Goal: Find specific page/section

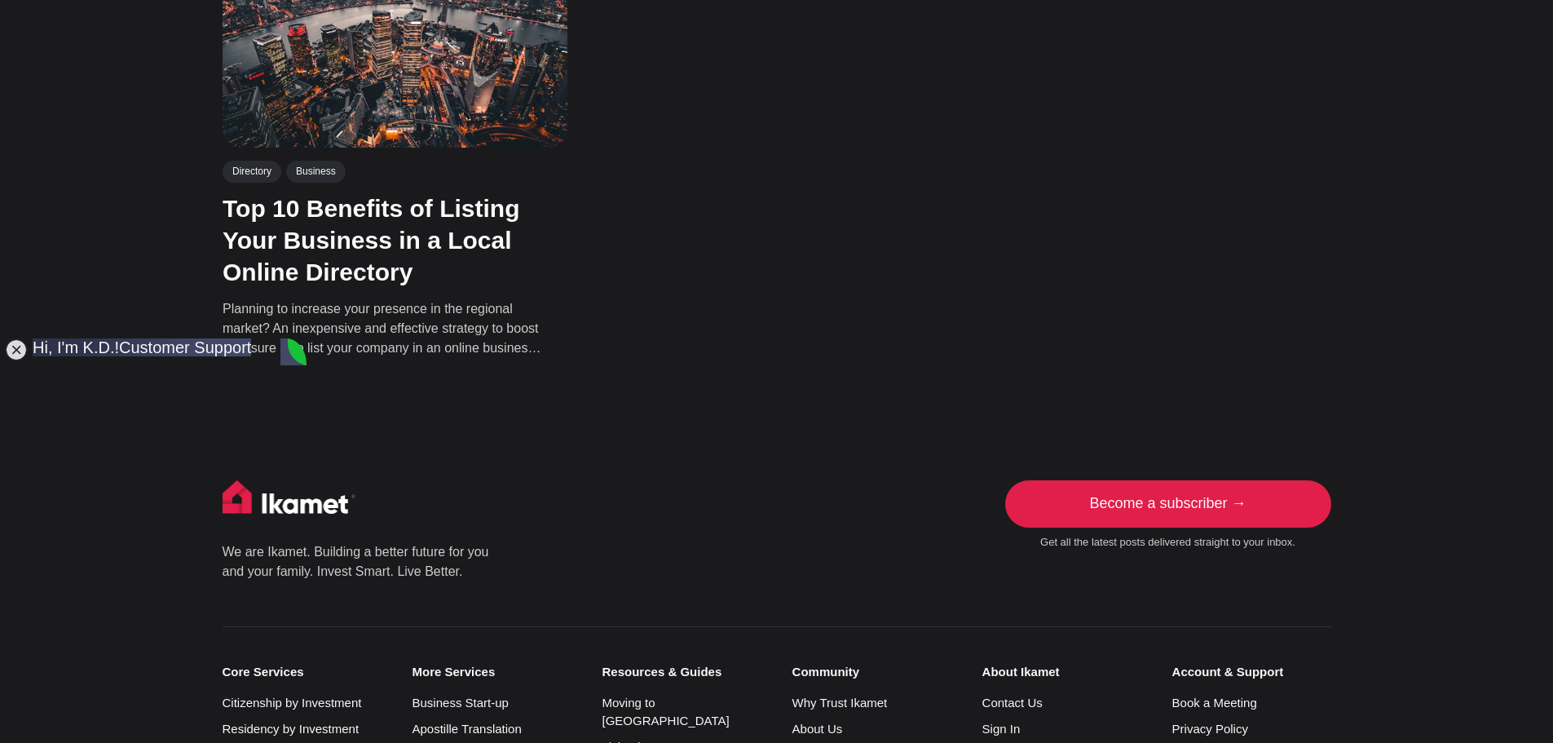
scroll to position [489, 0]
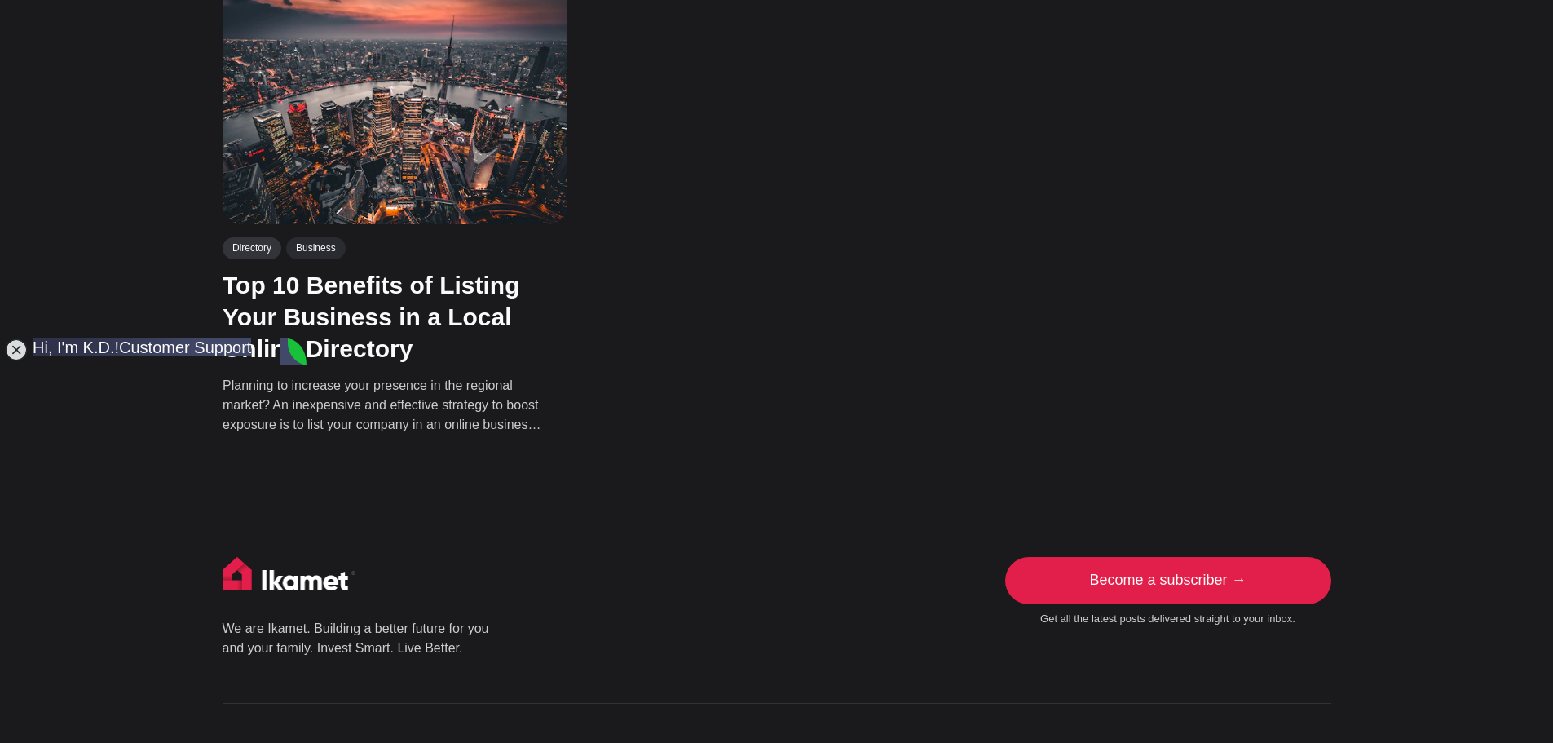
click at [251, 245] on link "Directory" at bounding box center [252, 247] width 59 height 21
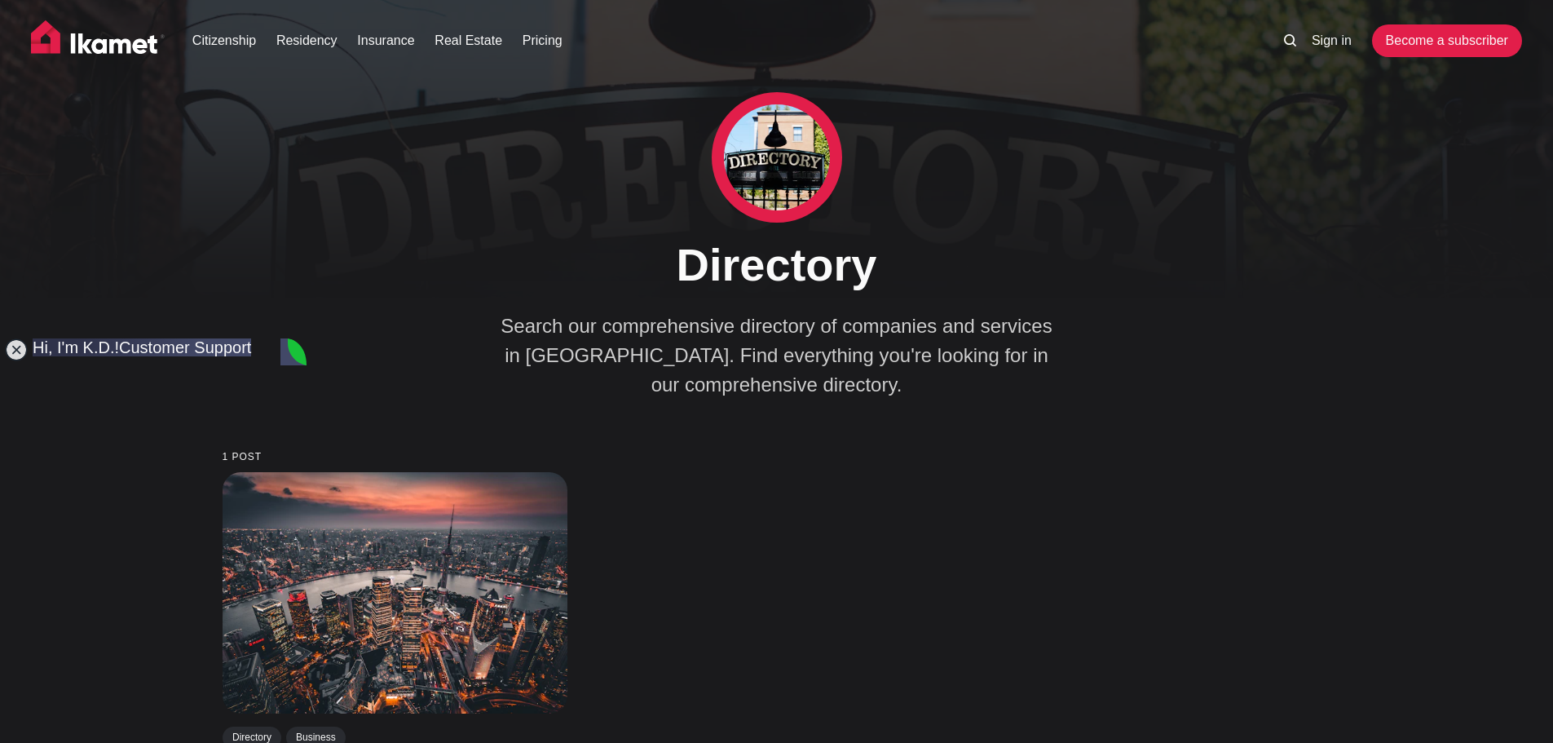
click at [1285, 37] on icon at bounding box center [1290, 40] width 12 height 12
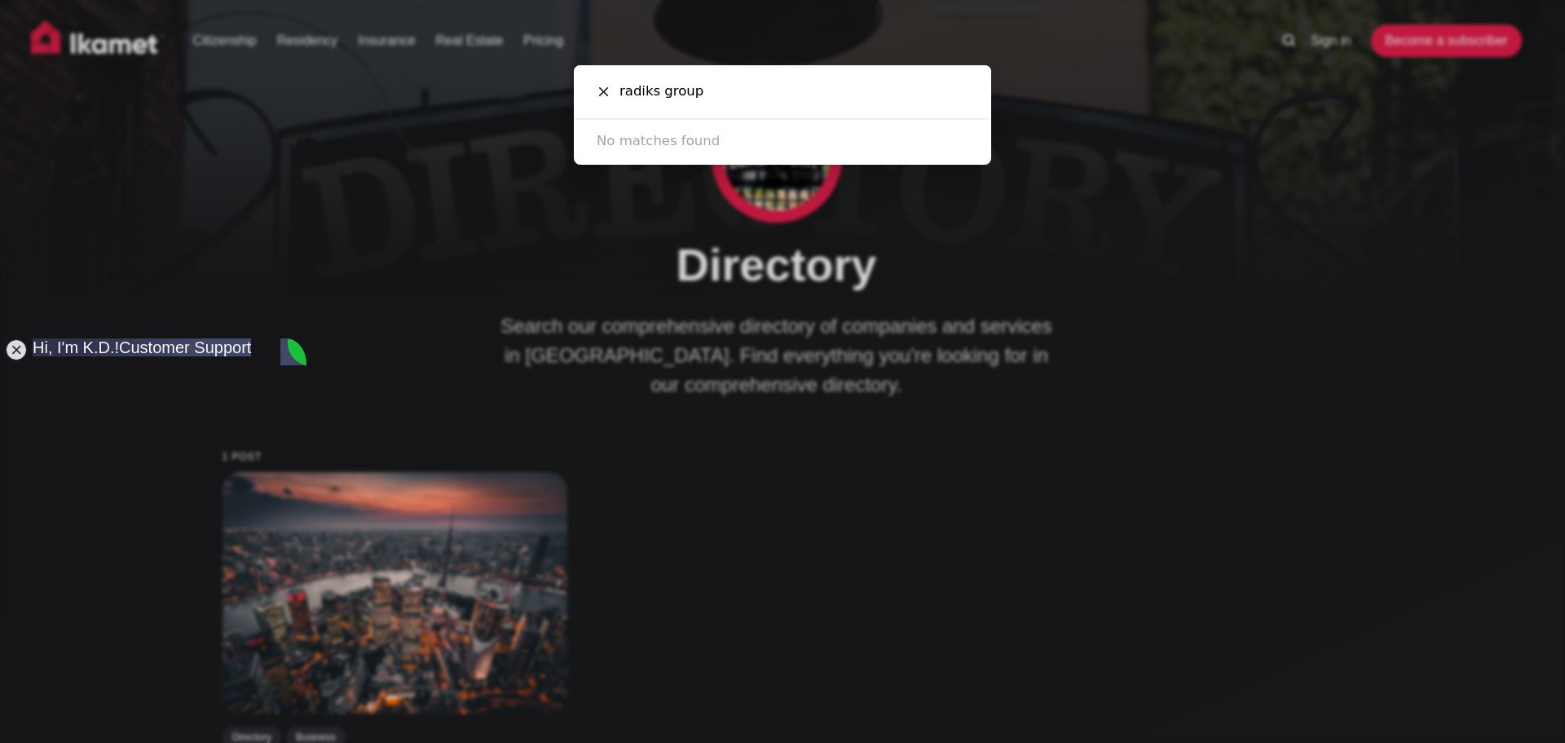
click at [622, 93] on input "radiks group" at bounding box center [789, 91] width 359 height 53
click at [752, 103] on input "Radiks group" at bounding box center [789, 91] width 359 height 53
type input "Radiks group"
click at [606, 91] on icon at bounding box center [603, 91] width 9 height 9
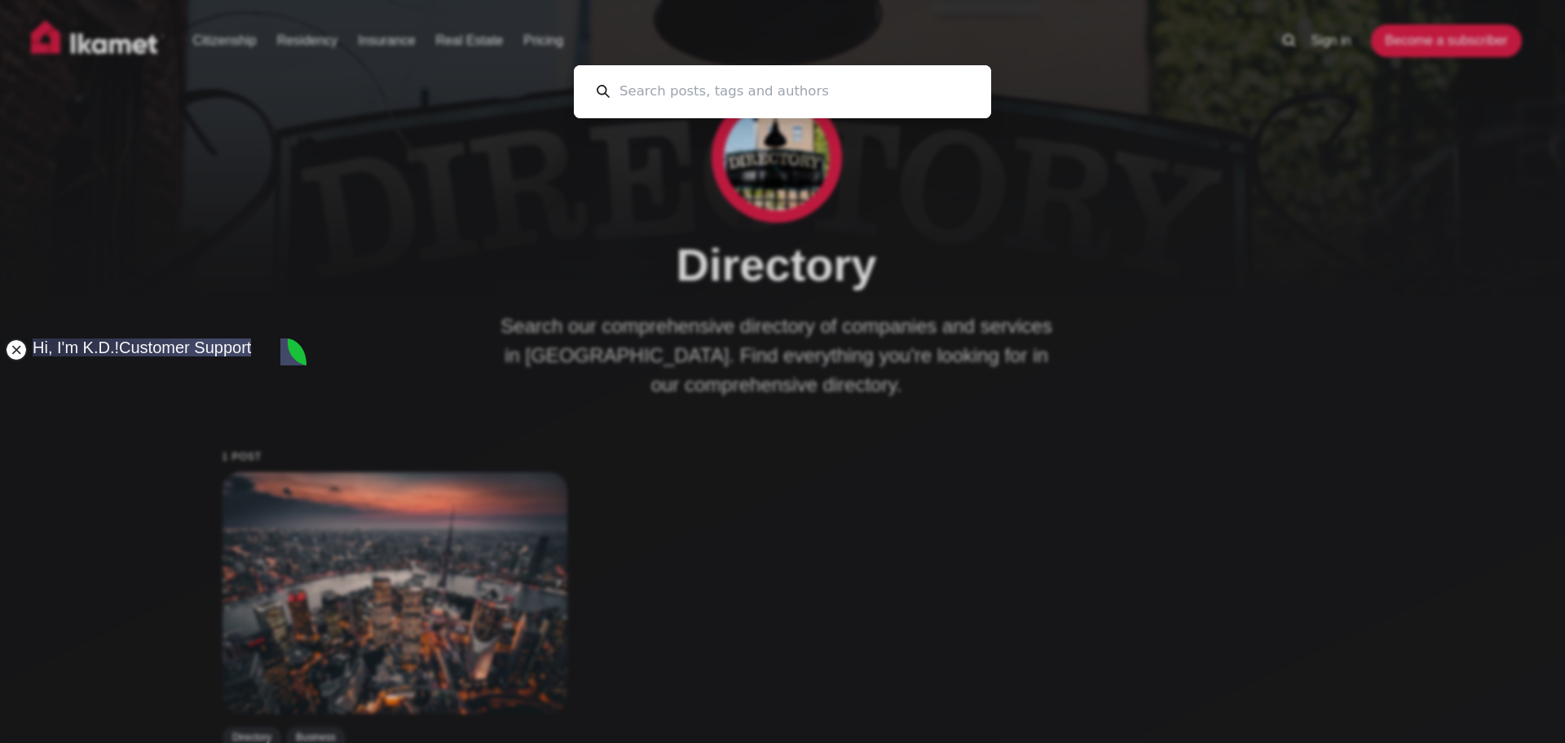
click at [20, 351] on jdiv at bounding box center [16, 349] width 23 height 23
click at [1306, 335] on div "Cancel" at bounding box center [782, 371] width 1565 height 743
